Goal: Use online tool/utility: Utilize a website feature to perform a specific function

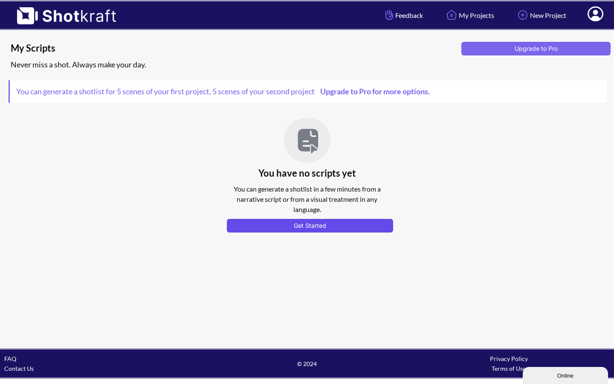
click at [311, 225] on button "Get Started" at bounding box center [310, 226] width 166 height 14
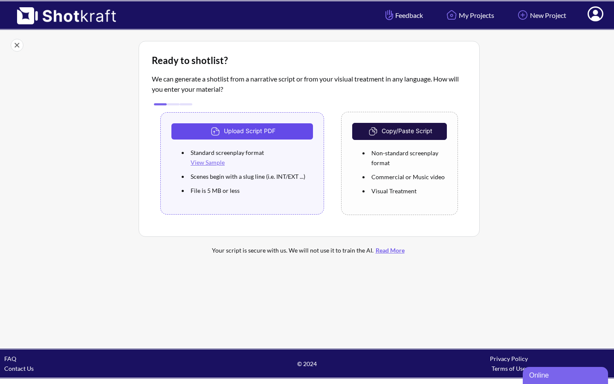
click at [238, 132] on button "Upload Script PDF" at bounding box center [242, 131] width 142 height 16
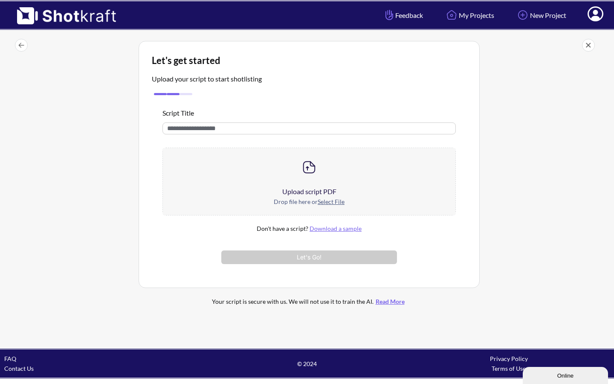
click at [307, 191] on div "Upload script PDF" at bounding box center [309, 191] width 292 height 10
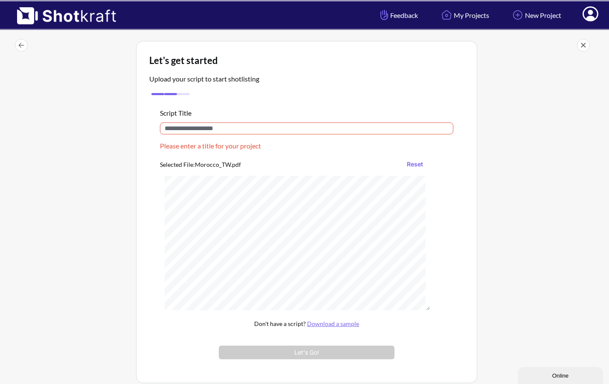
click at [219, 130] on input "text" at bounding box center [306, 128] width 293 height 12
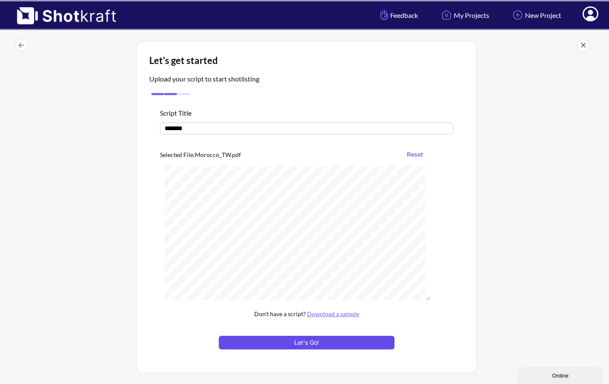
type input "*******"
click at [306, 344] on button "Let's Go!" at bounding box center [307, 342] width 176 height 14
